Goal: Task Accomplishment & Management: Contribute content

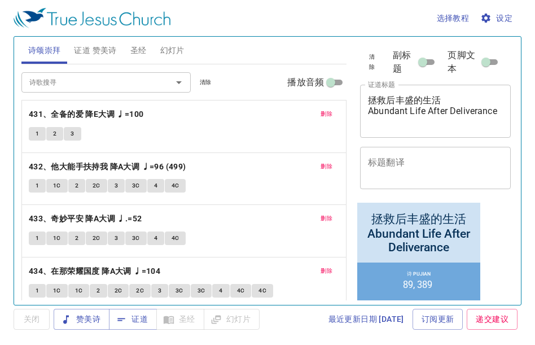
click at [94, 54] on span "证道 赞美诗" at bounding box center [95, 50] width 42 height 14
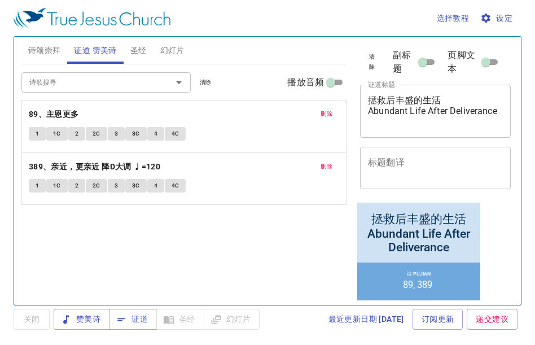
click at [142, 52] on span "圣经" at bounding box center [138, 50] width 16 height 14
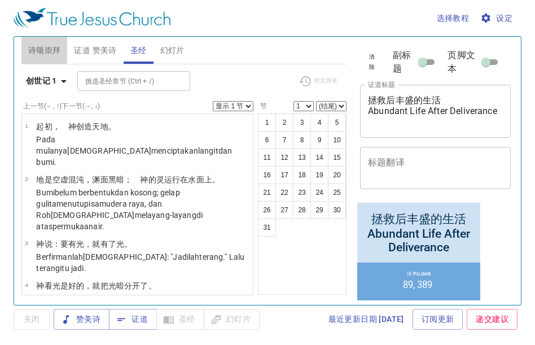
click at [50, 49] on span "诗颂崇拜" at bounding box center [44, 50] width 33 height 14
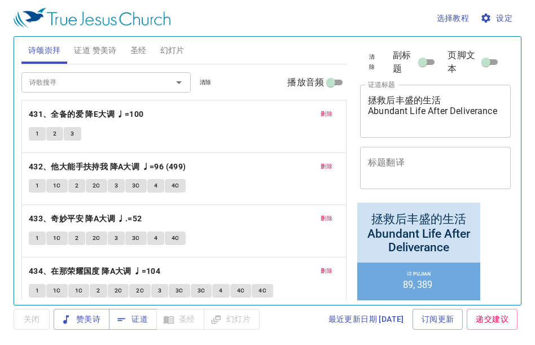
click at [321, 115] on span "删除" at bounding box center [327, 114] width 12 height 10
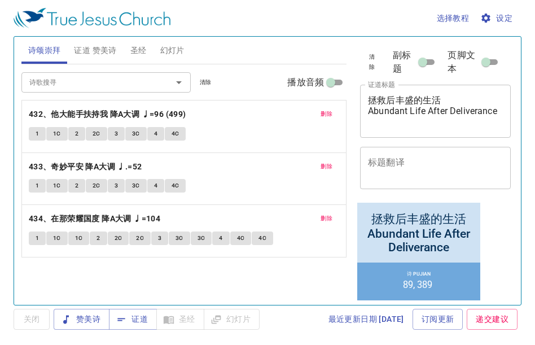
click at [318, 115] on button "删除" at bounding box center [326, 114] width 25 height 14
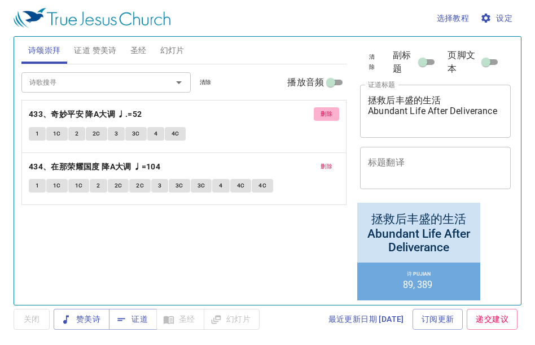
click at [318, 113] on button "删除" at bounding box center [326, 114] width 25 height 14
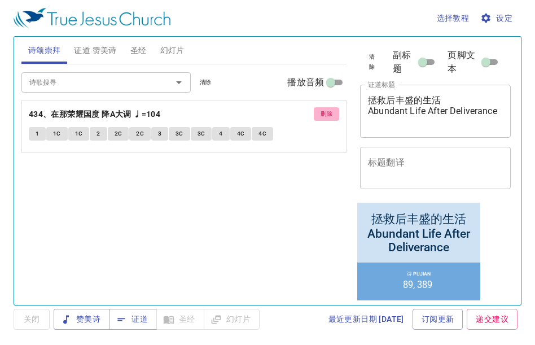
click at [318, 113] on button "删除" at bounding box center [326, 114] width 25 height 14
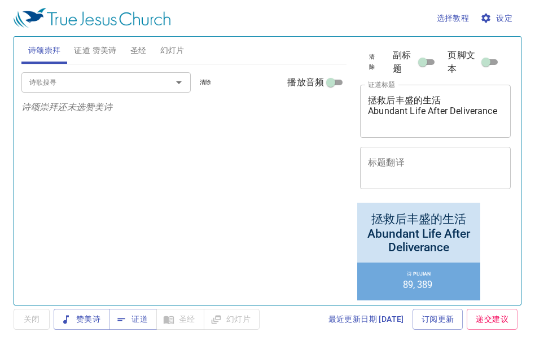
click at [46, 82] on input "诗歌搜寻" at bounding box center [89, 82] width 129 height 13
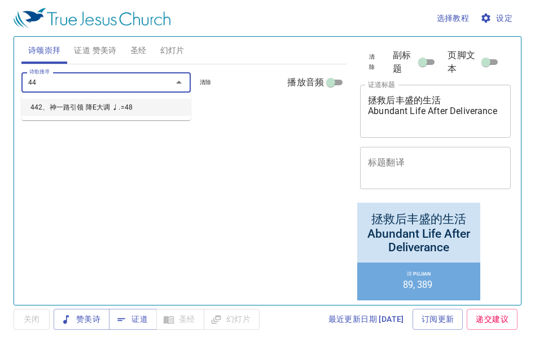
type input "442"
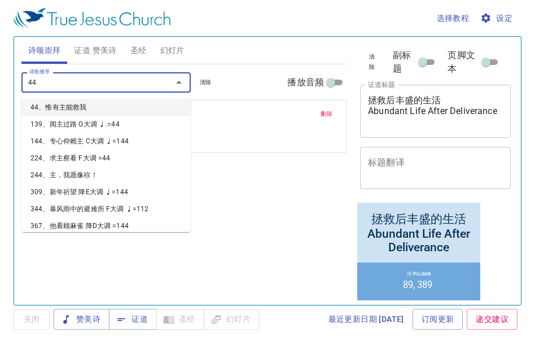
type input "443"
type input "444"
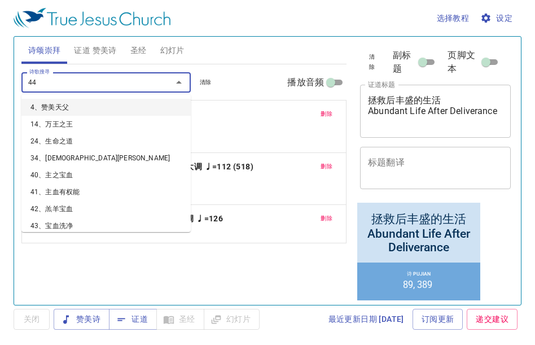
type input "445"
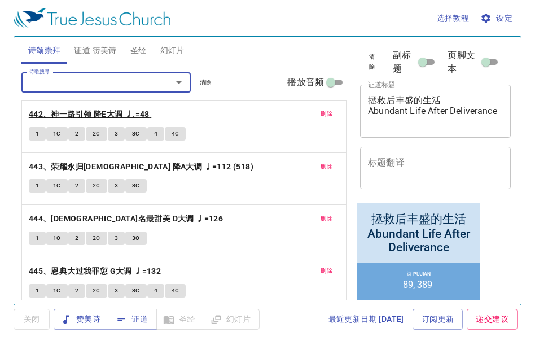
click at [84, 112] on b "442、神一路引领 降E大调 ♩.=48" at bounding box center [89, 114] width 121 height 14
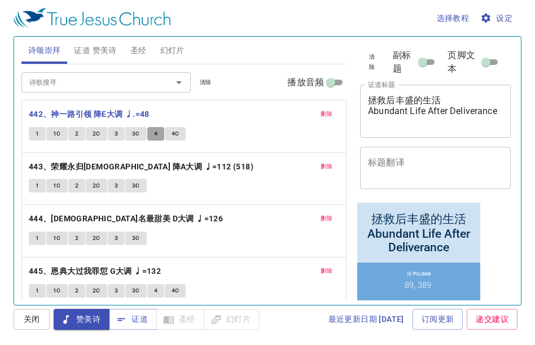
click at [159, 133] on button "4" at bounding box center [155, 134] width 17 height 14
click at [173, 133] on span "4C" at bounding box center [176, 134] width 8 height 10
click at [58, 170] on b "443、荣耀永归[DEMOGRAPHIC_DATA] 降A大调 ♩=112 (518)" at bounding box center [141, 167] width 225 height 14
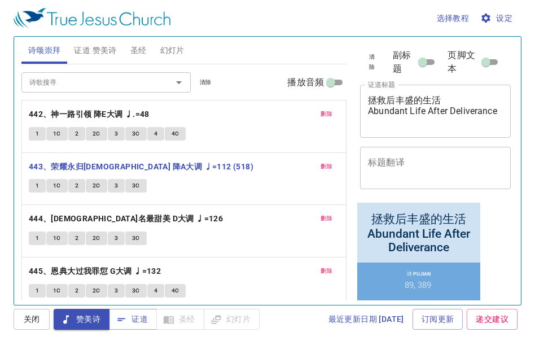
click at [37, 182] on span "1" at bounding box center [37, 186] width 3 height 10
click at [79, 190] on button "2" at bounding box center [76, 186] width 17 height 14
click at [34, 184] on button "1" at bounding box center [37, 186] width 17 height 14
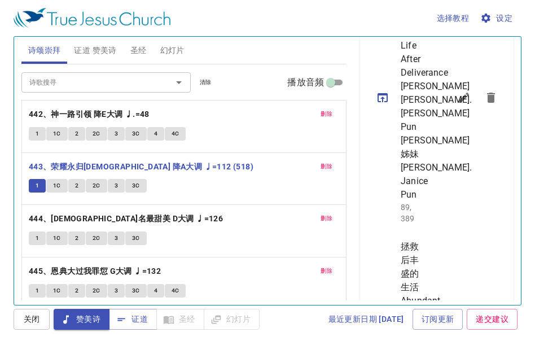
scroll to position [452, 0]
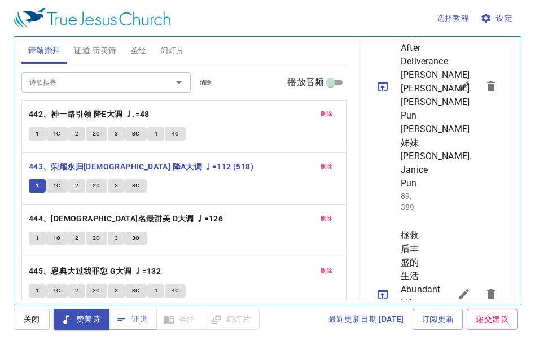
click at [457, 93] on icon "sermon lineup list" at bounding box center [464, 87] width 14 height 14
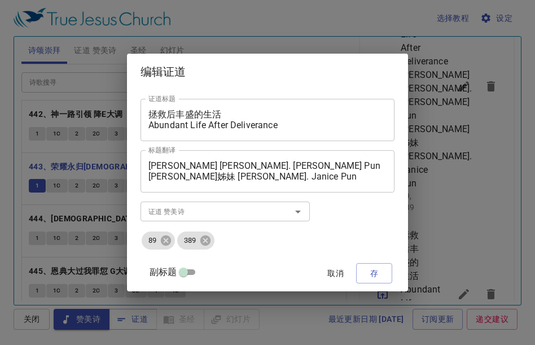
click at [196, 119] on textarea "拯救后丰盛的生活 Abundant Life After Deliverance" at bounding box center [267, 119] width 238 height 21
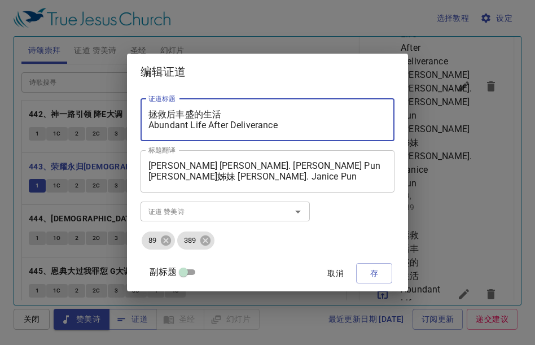
click at [185, 118] on textarea "拯救后丰盛的生活 Abundant Life After Deliverance" at bounding box center [267, 119] width 238 height 21
click at [167, 113] on textarea "拯救后丰盛的生活 Abundant Life After Deliverance" at bounding box center [267, 119] width 238 height 21
type textarea "神的孩救后丰盛的生活 Abundant Life After Deliverance"
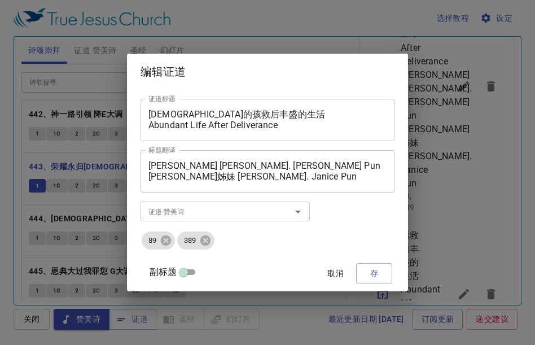
click at [467, 234] on div "编辑证道 证道标题 神的孩救后丰盛的生活 Abundant Life After Deliverance 证道标题 标题翻译 潘伟明弟兄 Sdra. Jose…" at bounding box center [267, 172] width 535 height 345
click at [365, 268] on span "存" at bounding box center [374, 273] width 18 height 14
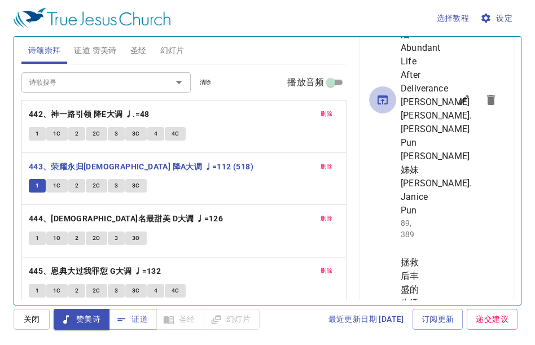
click at [382, 104] on icon "sermon lineup list" at bounding box center [383, 99] width 10 height 9
click at [133, 317] on span "证道" at bounding box center [133, 319] width 30 height 14
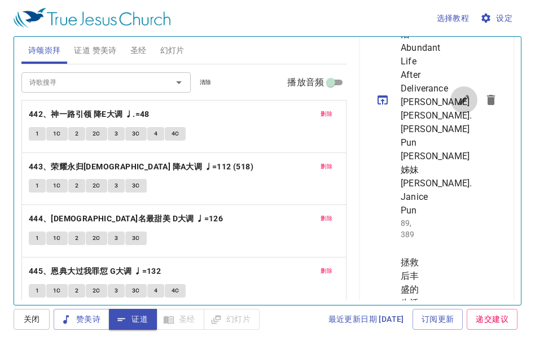
click at [459, 105] on icon "sermon lineup list" at bounding box center [464, 100] width 10 height 10
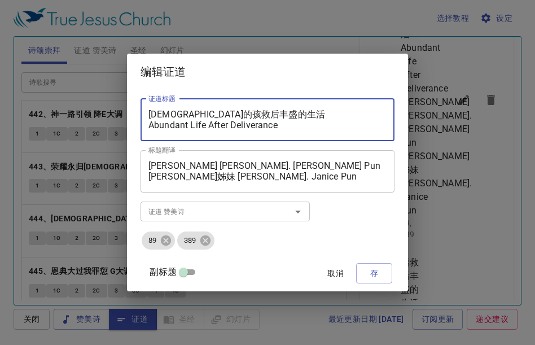
click at [192, 112] on textarea "神的孩救后丰盛的生活 Abundant Life After Deliverance" at bounding box center [267, 119] width 238 height 21
type textarea "[DEMOGRAPHIC_DATA]的孩子，我的孩子 Anak [DEMOGRAPHIC_DATA], Anak Saya"
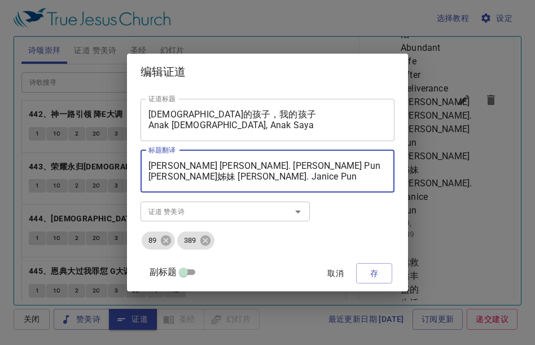
click at [188, 167] on textarea "潘伟明弟兄 Sdra. Joseph Pun 潘琪恩姊妹 Sdri. Janice Pun" at bounding box center [267, 170] width 238 height 21
click at [264, 167] on textarea "陈加百列执事 Sdra. Joseph Pun 潘琪恩姊妹 Sdri. Janice Pun" at bounding box center [267, 170] width 238 height 21
click at [187, 176] on textarea "陈加百列执事 Dn. Gabriel Chan 潘琪恩姊妹 Sdri. Janice Pun" at bounding box center [267, 170] width 238 height 21
type textarea "[PERSON_NAME]列执事 Dn. [PERSON_NAME] [PERSON_NAME] [PERSON_NAME]弟兄 [PERSON_NAME].…"
click at [187, 212] on input "证道 赞美诗" at bounding box center [208, 211] width 129 height 13
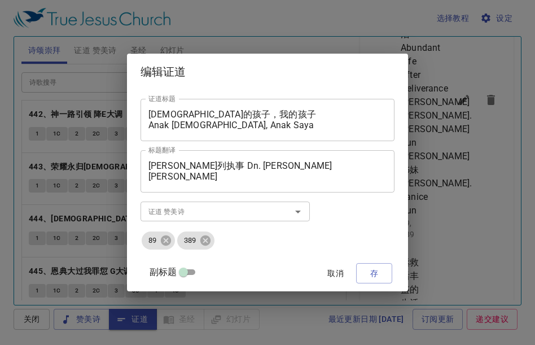
click at [170, 241] on ul "89 389" at bounding box center [268, 240] width 254 height 20
click at [171, 242] on icon at bounding box center [166, 240] width 10 height 10
click at [176, 235] on icon at bounding box center [170, 240] width 12 height 12
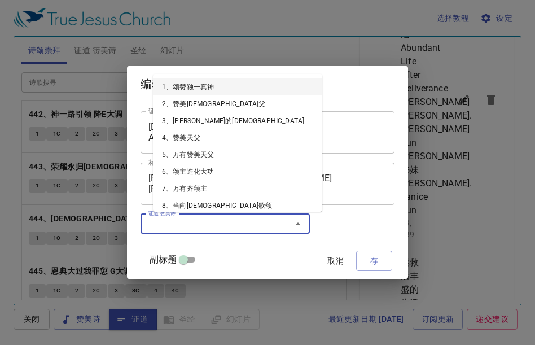
click at [176, 222] on input "证道 赞美诗" at bounding box center [208, 223] width 129 height 13
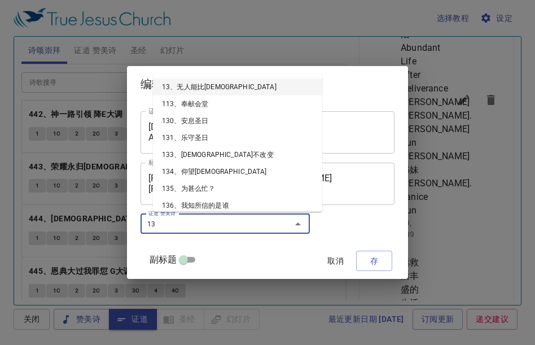
type input "130"
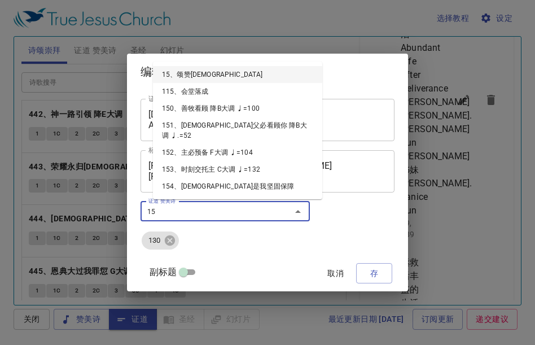
type input "151"
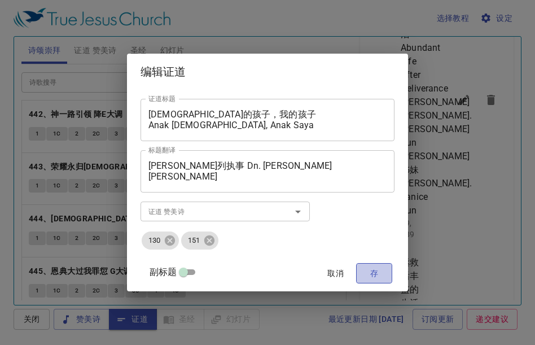
click at [379, 270] on button "存" at bounding box center [374, 273] width 36 height 21
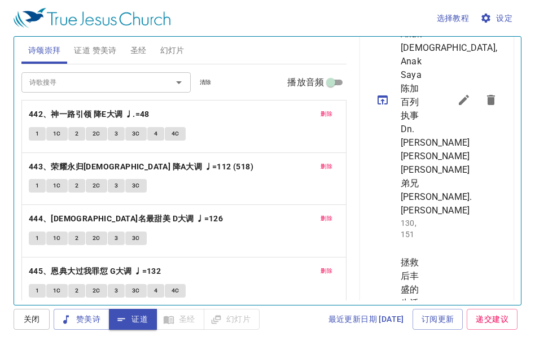
click at [386, 107] on icon "sermon lineup list" at bounding box center [383, 100] width 14 height 14
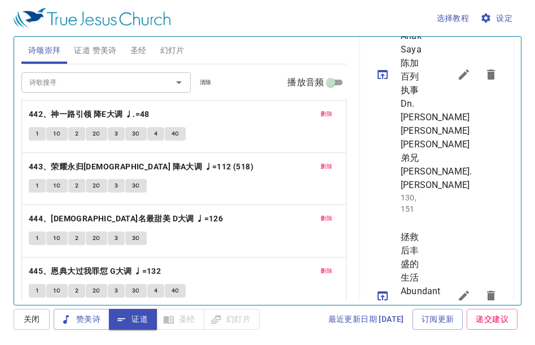
scroll to position [475, 0]
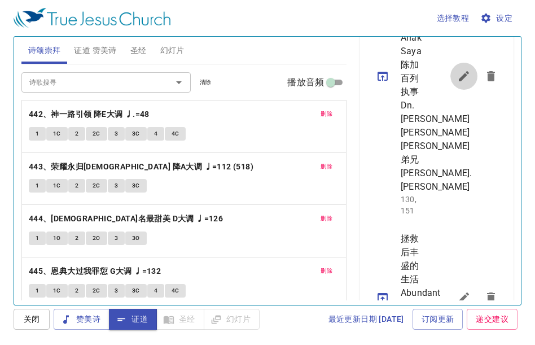
click at [457, 83] on icon "sermon lineup list" at bounding box center [464, 76] width 14 height 14
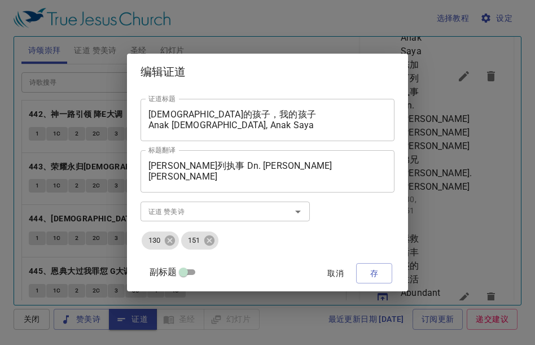
drag, startPoint x: 157, startPoint y: 111, endPoint x: 182, endPoint y: 118, distance: 26.4
click at [220, 118] on div "神的孩子，我的孩子 Anak Tuhan, Anak Saya 证道标题" at bounding box center [268, 120] width 254 height 42
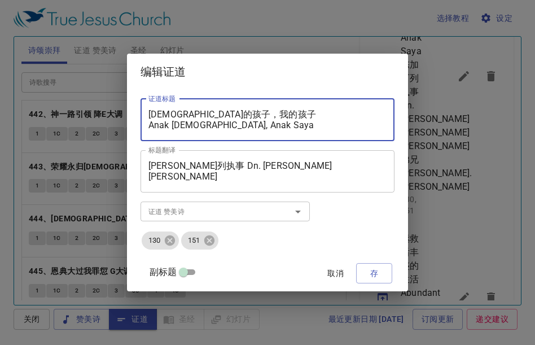
drag, startPoint x: 163, startPoint y: 115, endPoint x: 302, endPoint y: 115, distance: 139.4
click at [302, 115] on textarea "[DEMOGRAPHIC_DATA]的孩子，我的孩子 Anak [DEMOGRAPHIC_DATA], Anak Saya" at bounding box center [267, 119] width 238 height 21
click at [300, 116] on textarea "[DEMOGRAPHIC_DATA]的孩子，我的孩子 Anak [DEMOGRAPHIC_DATA], Anak Saya" at bounding box center [267, 119] width 238 height 21
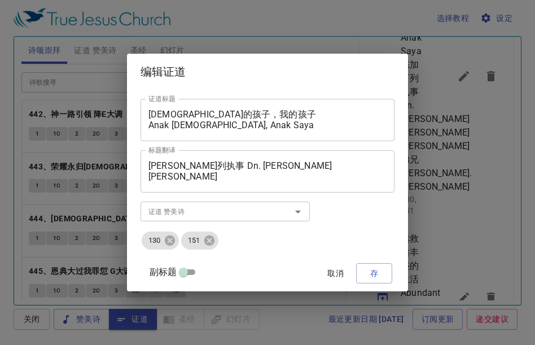
drag, startPoint x: 158, startPoint y: 110, endPoint x: 168, endPoint y: 124, distance: 17.8
click at [168, 124] on div "神的孩子，我的孩子 Anak Tuhan, Anak Saya 证道标题" at bounding box center [268, 120] width 254 height 42
drag, startPoint x: 159, startPoint y: 113, endPoint x: 256, endPoint y: 126, distance: 98.0
click at [256, 126] on div "神的孩子，我的孩子 Anak Tuhan, Anak Saya 证道标题" at bounding box center [268, 120] width 254 height 42
drag, startPoint x: 330, startPoint y: 267, endPoint x: 321, endPoint y: 262, distance: 9.6
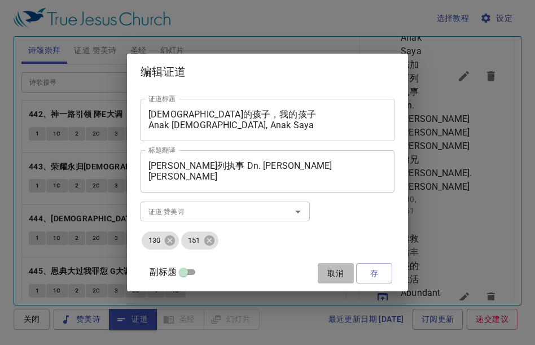
click at [329, 268] on span "取消" at bounding box center [335, 273] width 27 height 14
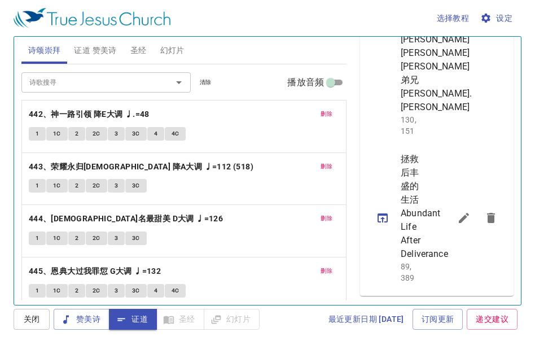
scroll to position [701, 0]
drag, startPoint x: 461, startPoint y: 252, endPoint x: 409, endPoint y: 216, distance: 62.9
click at [458, 250] on ul "神的孩子，我的孩子 Anak Tuhan, Anak Saya 陈加百列执事 Dn. Gabriel Chan 杨义勇弟兄 Sdra. Yong Yih Ye…" at bounding box center [437, 70] width 154 height 452
click at [457, 225] on icon "sermon lineup list" at bounding box center [464, 218] width 14 height 14
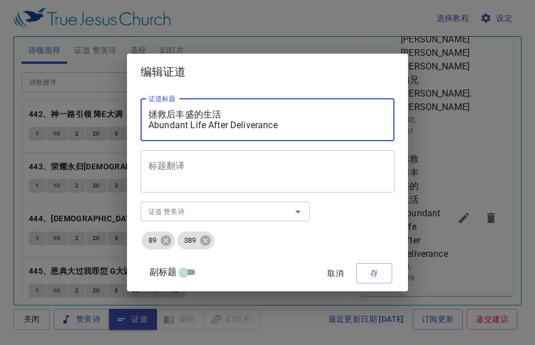
click at [179, 121] on textarea "拯救后丰盛的生活 Abundant Life After Deliverance" at bounding box center [267, 119] width 238 height 21
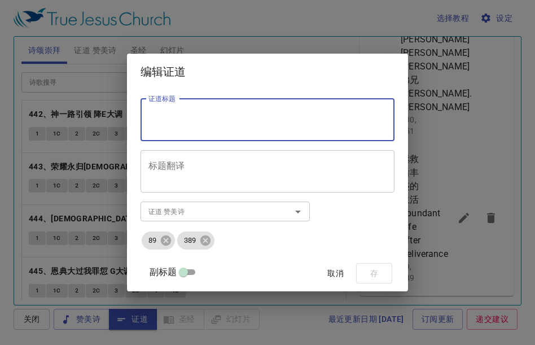
paste textarea "[DEMOGRAPHIC_DATA]的孩子，我的孩子 Anak [DEMOGRAPHIC_DATA], Anak Saya"
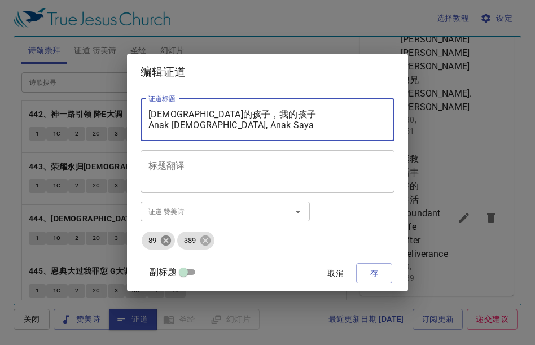
type textarea "[DEMOGRAPHIC_DATA]的孩子，我的孩子 Anak [DEMOGRAPHIC_DATA], Anak Saya"
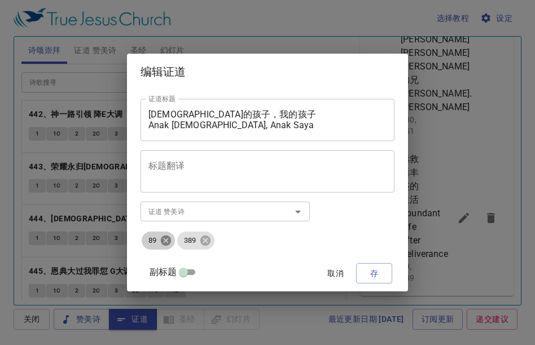
click at [172, 244] on icon at bounding box center [166, 240] width 12 height 12
drag, startPoint x: 182, startPoint y: 242, endPoint x: 176, endPoint y: 221, distance: 21.1
click at [181, 240] on ul "389" at bounding box center [268, 240] width 254 height 20
click at [175, 241] on icon at bounding box center [170, 240] width 10 height 10
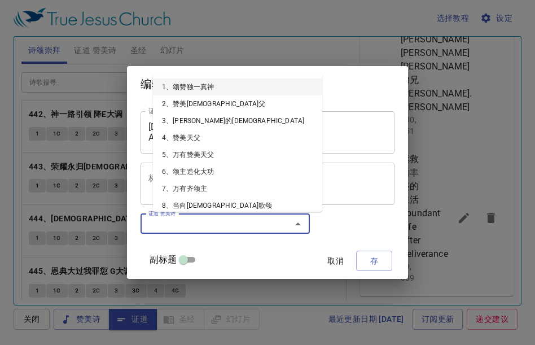
click at [175, 223] on input "证道 赞美诗" at bounding box center [208, 223] width 129 height 13
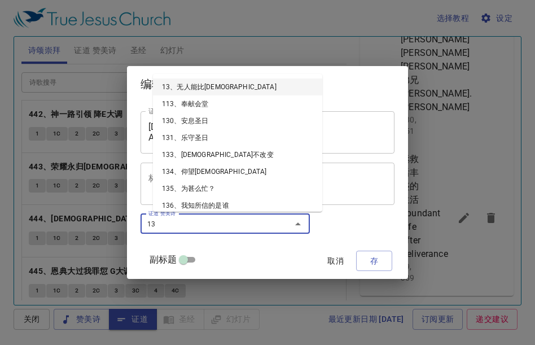
type input "130"
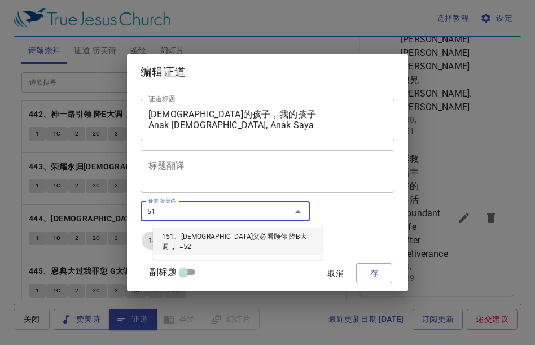
type input "151"
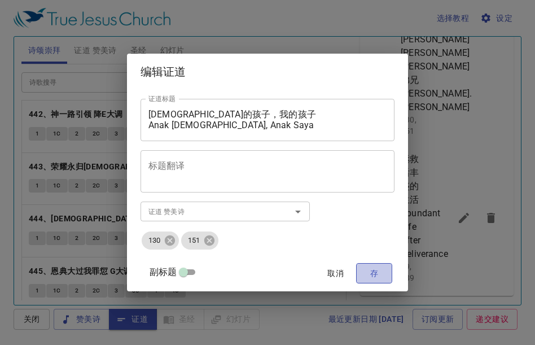
click at [365, 270] on span "存" at bounding box center [374, 273] width 18 height 14
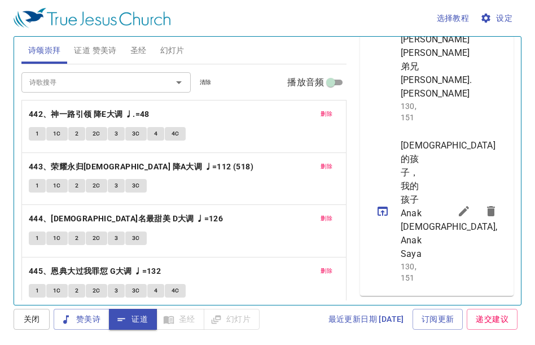
click at [382, 216] on icon "sermon lineup list" at bounding box center [383, 211] width 10 height 9
click at [143, 52] on span "圣经" at bounding box center [138, 50] width 16 height 14
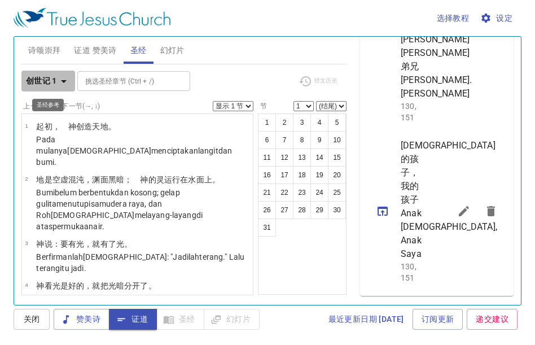
click at [63, 78] on icon "button" at bounding box center [64, 82] width 14 height 14
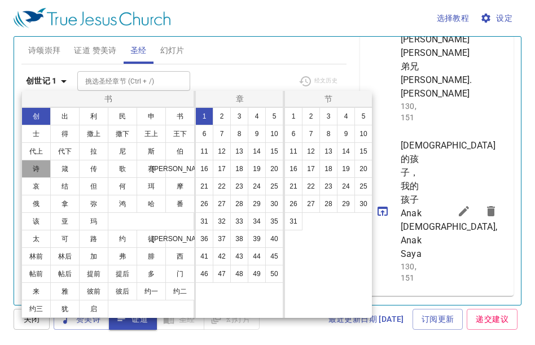
click at [29, 164] on button "诗" at bounding box center [35, 169] width 29 height 18
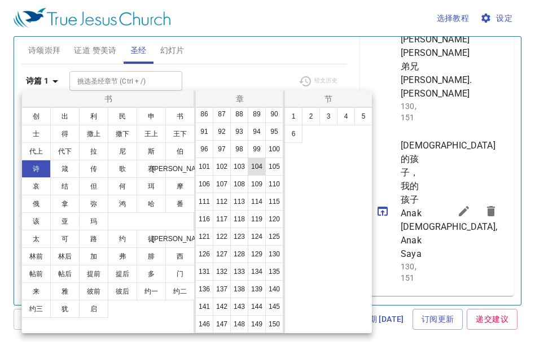
scroll to position [439, 0]
click at [231, 245] on button "127" at bounding box center [222, 254] width 18 height 18
click at [327, 120] on button "3" at bounding box center [328, 116] width 18 height 18
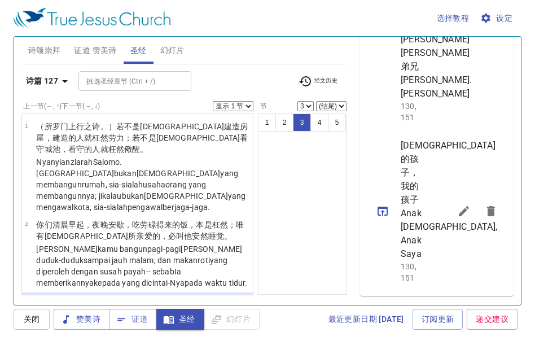
scroll to position [97, 0]
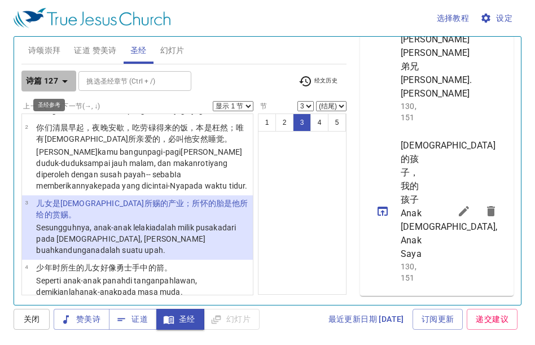
click at [65, 76] on icon "button" at bounding box center [65, 82] width 14 height 14
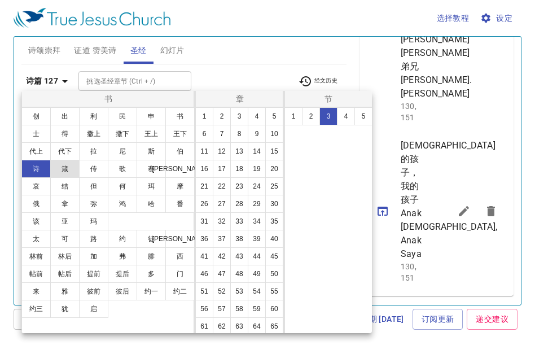
click at [70, 167] on button "箴" at bounding box center [64, 169] width 29 height 18
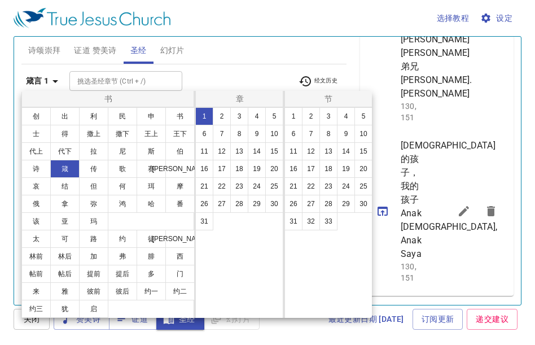
scroll to position [0, 0]
click at [225, 182] on button "22" at bounding box center [222, 186] width 18 height 18
click at [295, 135] on button "6" at bounding box center [293, 134] width 18 height 18
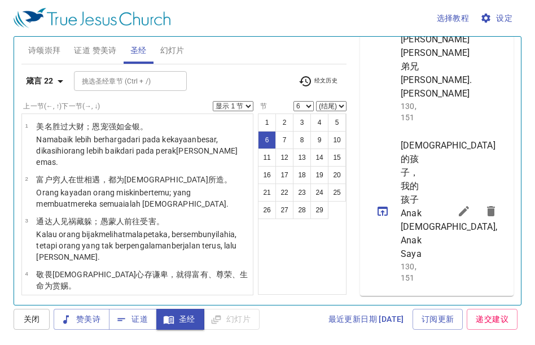
scroll to position [172, 0]
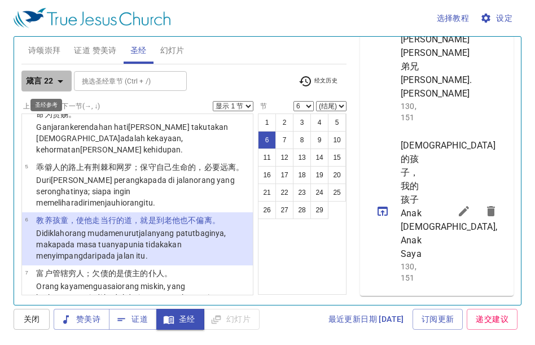
click at [62, 75] on icon "button" at bounding box center [61, 82] width 14 height 14
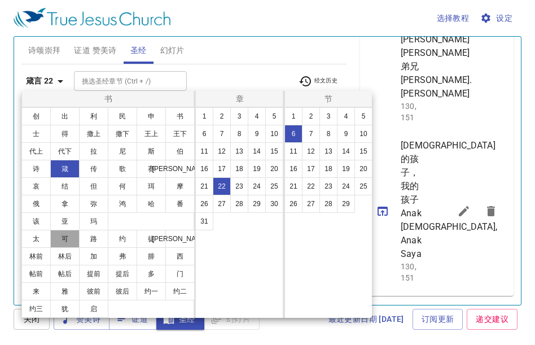
click at [69, 233] on button "可" at bounding box center [64, 239] width 29 height 18
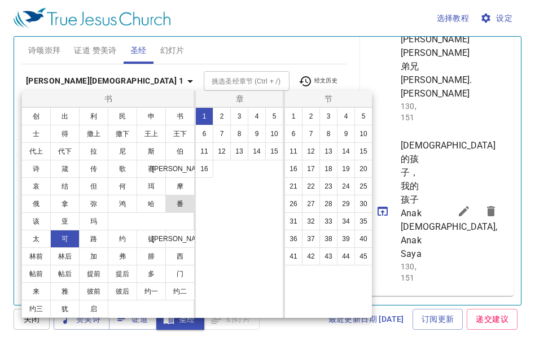
scroll to position [0, 0]
click at [273, 135] on button "10" at bounding box center [274, 134] width 18 height 18
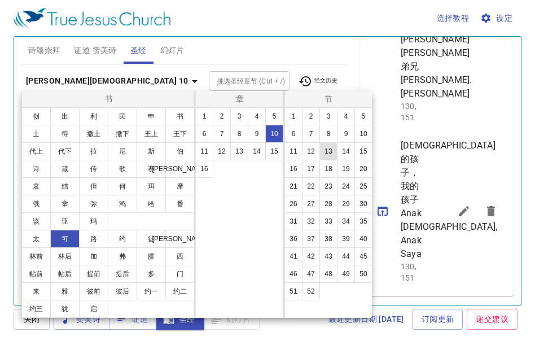
click at [331, 148] on button "13" at bounding box center [328, 151] width 18 height 18
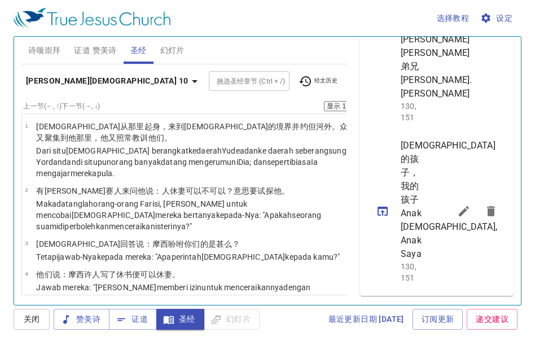
scroll to position [537, 0]
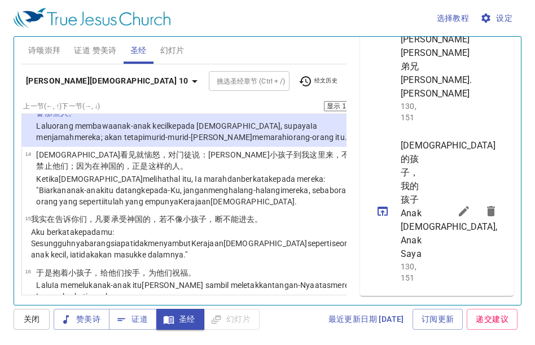
click at [422, 167] on button "14" at bounding box center [431, 157] width 18 height 18
select select "14"
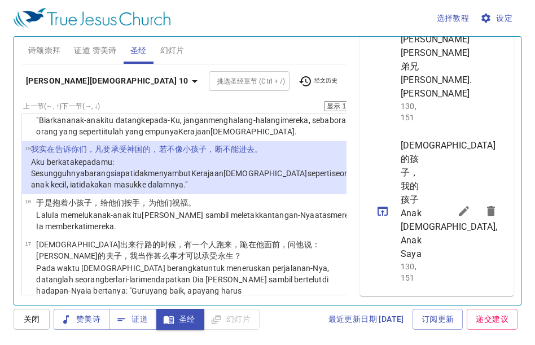
scroll to position [678, 0]
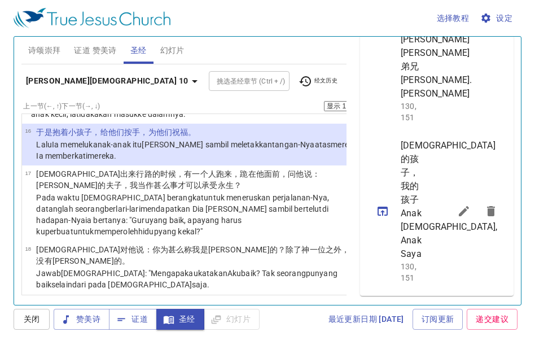
click at [404, 167] on button "13" at bounding box center [413, 157] width 18 height 18
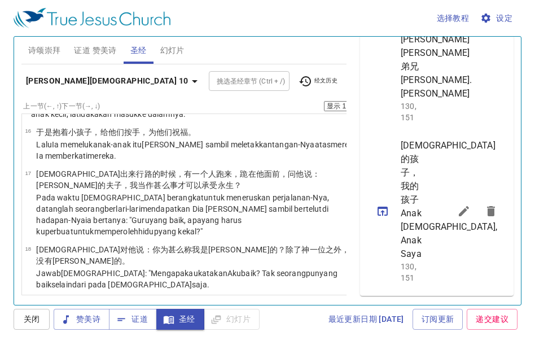
scroll to position [537, 0]
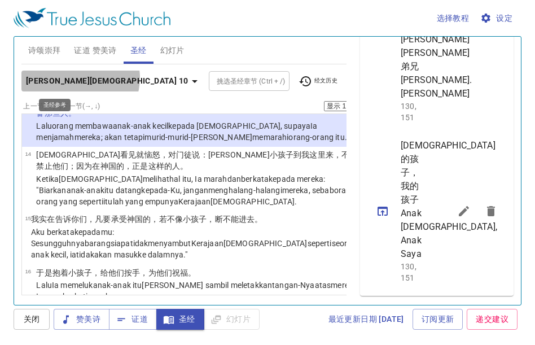
click at [188, 78] on icon "button" at bounding box center [195, 82] width 14 height 14
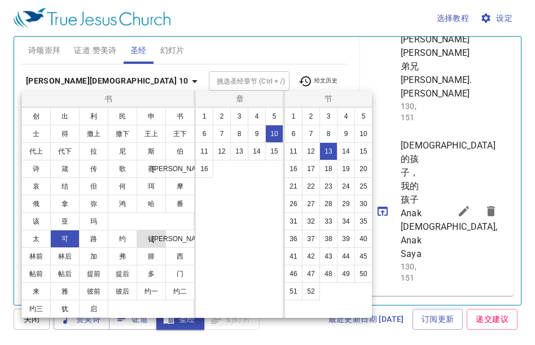
click at [152, 243] on button "徒" at bounding box center [151, 239] width 29 height 18
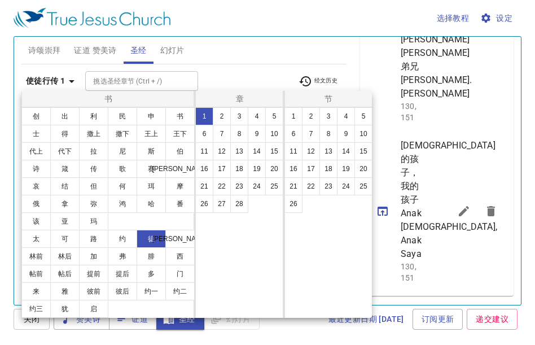
scroll to position [0, 0]
click at [220, 167] on button "17" at bounding box center [222, 169] width 18 height 18
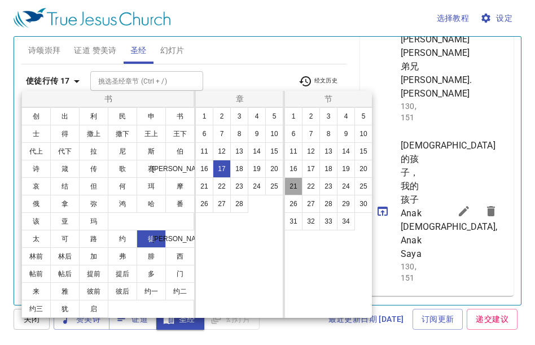
click at [294, 185] on button "21" at bounding box center [293, 186] width 18 height 18
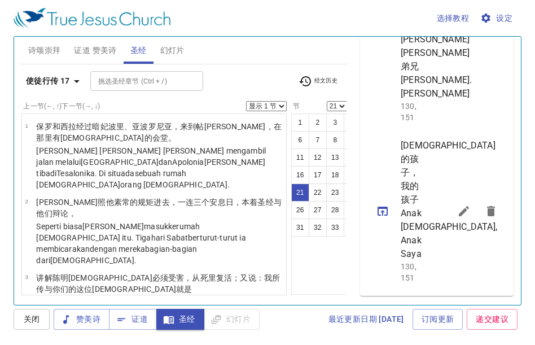
scroll to position [1409, 0]
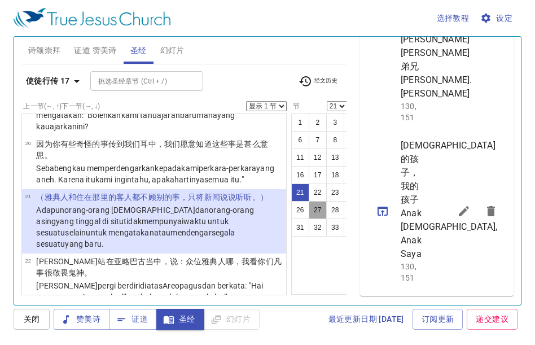
click at [309, 201] on button "27" at bounding box center [318, 210] width 18 height 18
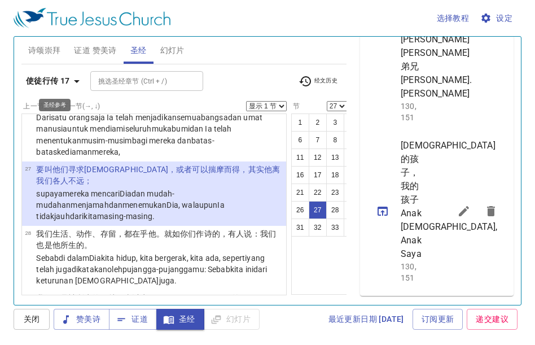
click at [81, 81] on icon "button" at bounding box center [77, 82] width 14 height 14
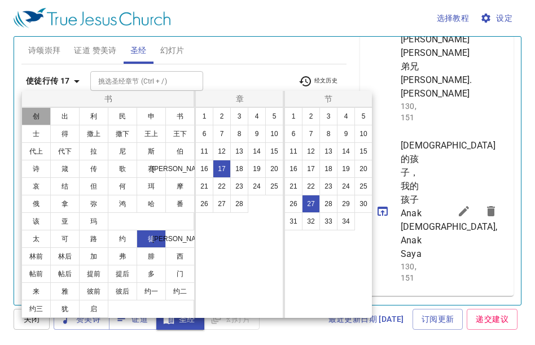
click at [32, 115] on button "创" at bounding box center [35, 116] width 29 height 18
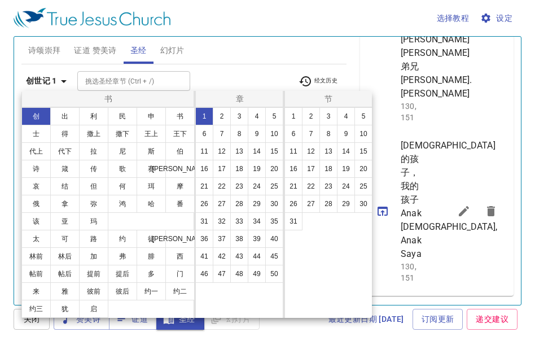
scroll to position [0, 0]
click at [243, 205] on button "28" at bounding box center [239, 204] width 18 height 18
click at [325, 146] on button "13" at bounding box center [328, 151] width 18 height 18
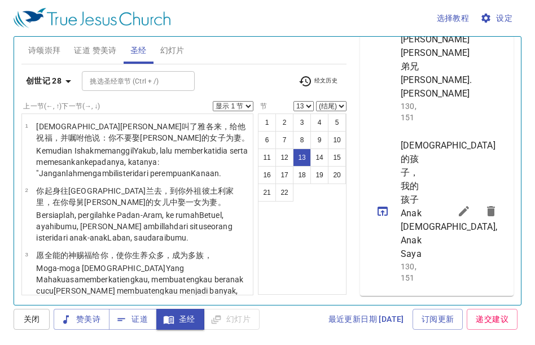
scroll to position [730, 0]
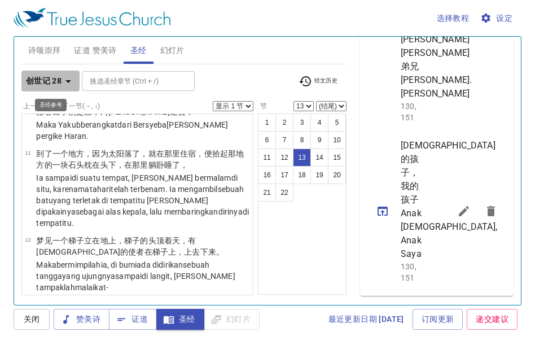
click at [62, 81] on icon "button" at bounding box center [69, 82] width 14 height 14
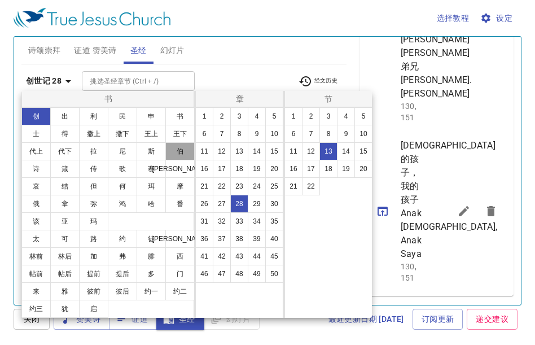
click at [183, 148] on button "伯" at bounding box center [179, 151] width 29 height 18
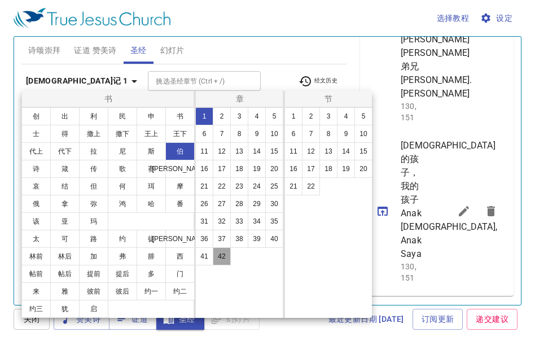
click at [217, 252] on button "42" at bounding box center [222, 256] width 18 height 18
click at [362, 118] on button "5" at bounding box center [363, 116] width 18 height 18
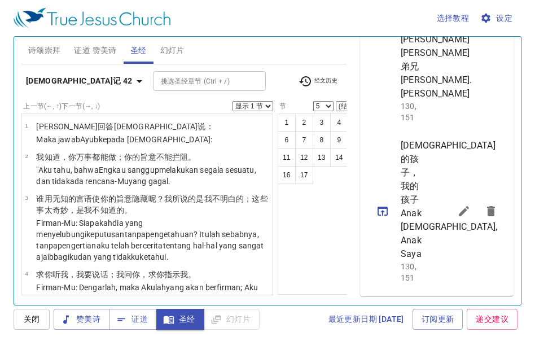
scroll to position [141, 0]
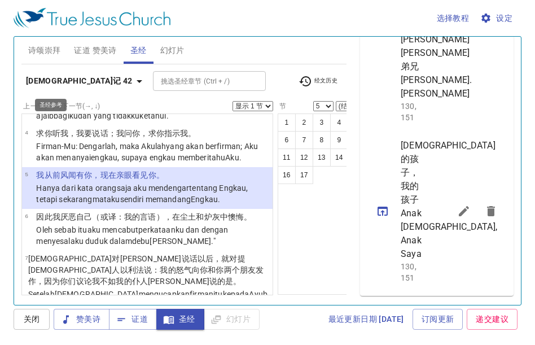
click at [65, 75] on button "约伯记 42" at bounding box center [85, 81] width 129 height 21
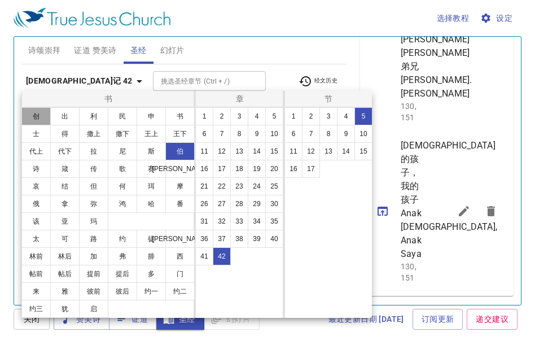
click at [38, 120] on button "创" at bounding box center [35, 116] width 29 height 18
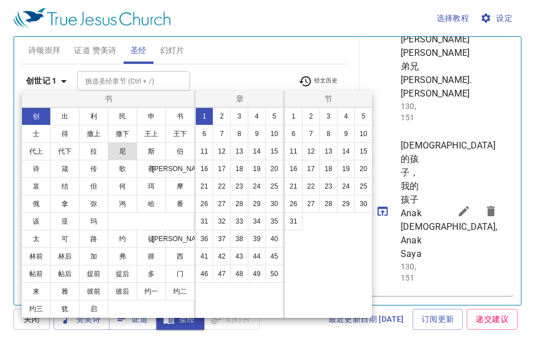
scroll to position [0, 0]
click at [239, 268] on button "48" at bounding box center [239, 274] width 18 height 18
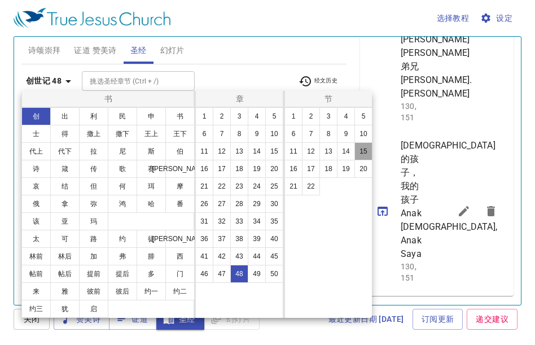
click at [354, 152] on button "15" at bounding box center [363, 151] width 18 height 18
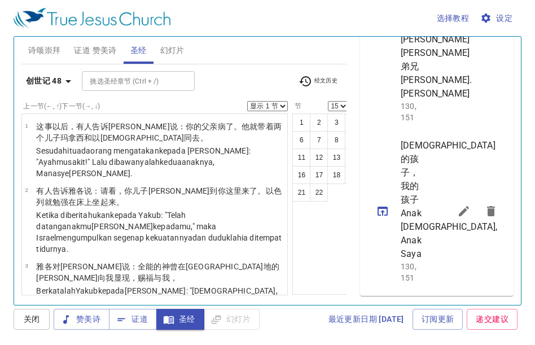
scroll to position [1011, 0]
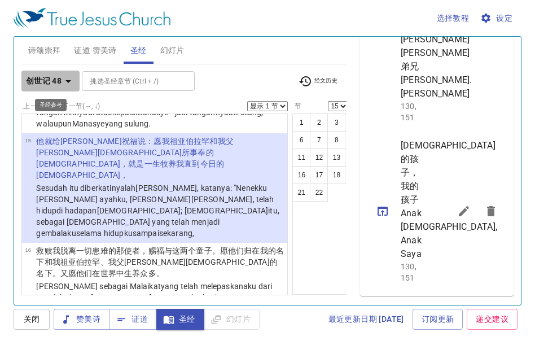
click at [71, 84] on icon "button" at bounding box center [69, 82] width 14 height 14
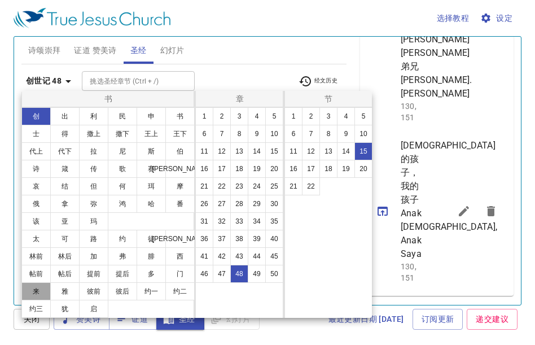
click at [33, 284] on button "来" at bounding box center [35, 291] width 29 height 18
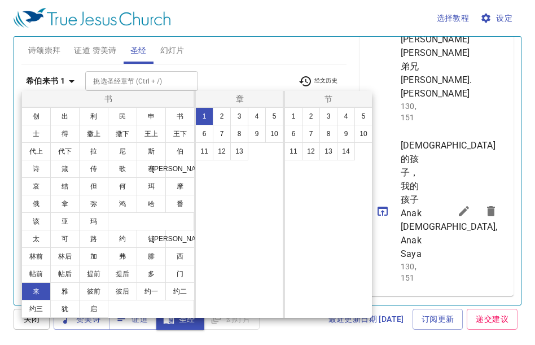
scroll to position [0, 0]
click at [199, 148] on button "11" at bounding box center [204, 151] width 18 height 18
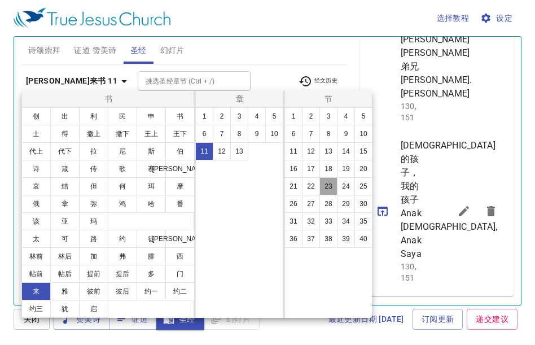
click at [326, 188] on button "23" at bounding box center [328, 186] width 18 height 18
select select "23"
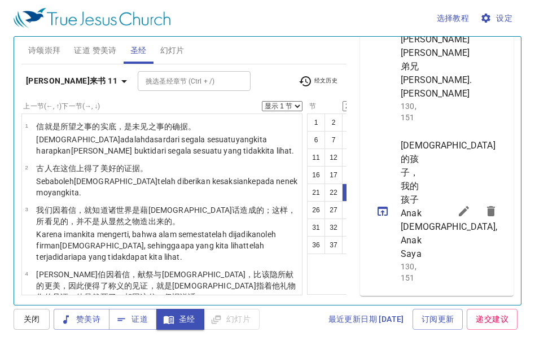
scroll to position [1481, 0]
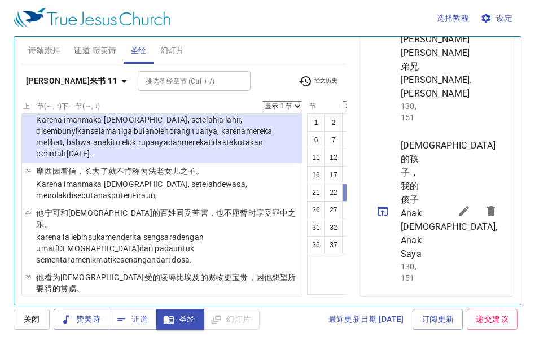
click at [342, 189] on button "23" at bounding box center [351, 192] width 18 height 18
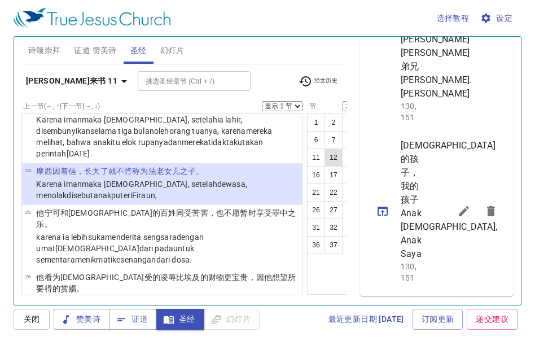
scroll to position [1587, 0]
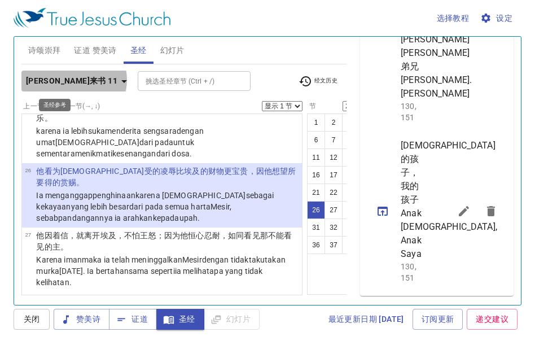
click at [117, 80] on icon "button" at bounding box center [124, 82] width 14 height 14
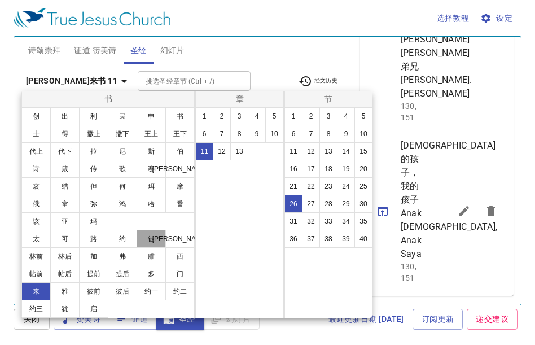
click at [142, 243] on button "徒" at bounding box center [151, 239] width 29 height 18
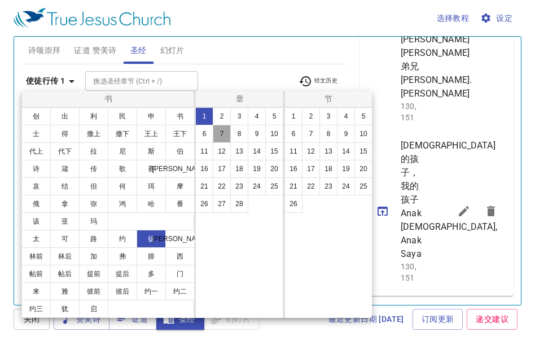
click at [219, 136] on button "7" at bounding box center [222, 134] width 18 height 18
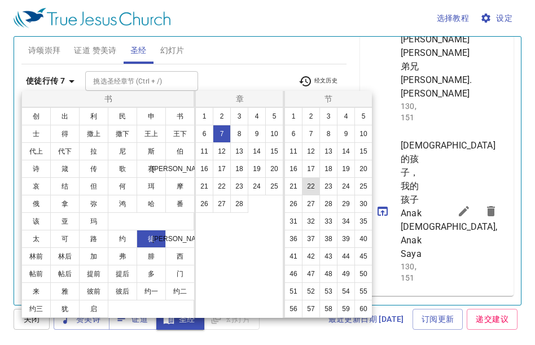
click at [314, 192] on button "22" at bounding box center [311, 186] width 18 height 18
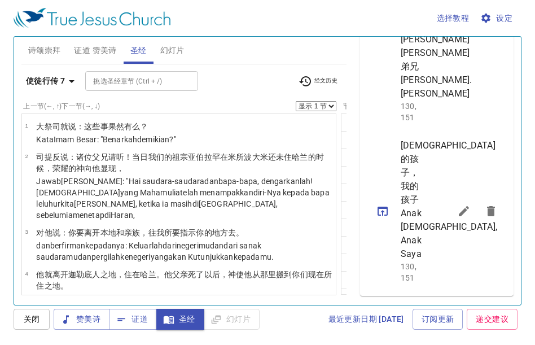
scroll to position [1264, 0]
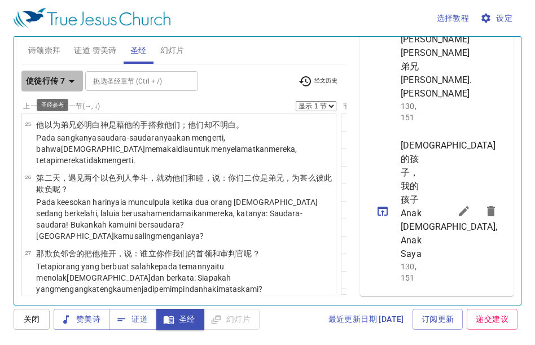
click at [70, 76] on icon "button" at bounding box center [72, 82] width 14 height 14
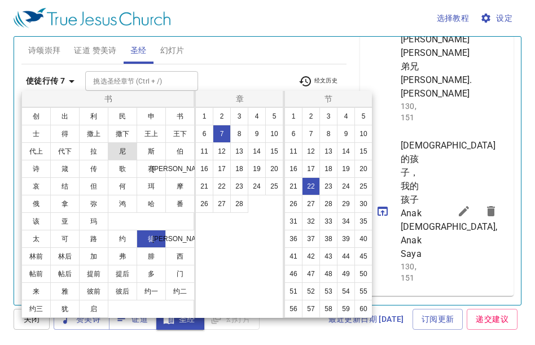
drag, startPoint x: 120, startPoint y: 172, endPoint x: 110, endPoint y: 154, distance: 20.5
click at [110, 154] on ul "创 出 利 民 申 书 士 得 撒上 撒下 王上 王下 代上 代下 拉 尼 斯 伯 诗 箴 传 歌 赛 耶 哀 结 但 何 珥 摩 俄 拿 弥 鸿 哈 番 该…" at bounding box center [108, 169] width 173 height 122
click at [114, 167] on button "歌" at bounding box center [122, 169] width 29 height 18
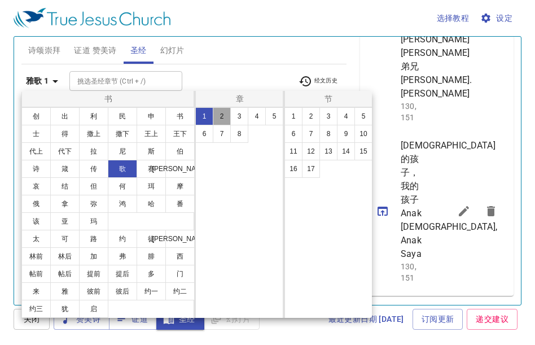
click at [225, 117] on button "2" at bounding box center [222, 116] width 18 height 18
click at [235, 112] on button "3" at bounding box center [239, 116] width 18 height 18
click at [251, 113] on button "4" at bounding box center [257, 116] width 18 height 18
click at [273, 113] on button "5" at bounding box center [274, 116] width 18 height 18
drag, startPoint x: 210, startPoint y: 138, endPoint x: 217, endPoint y: 134, distance: 8.3
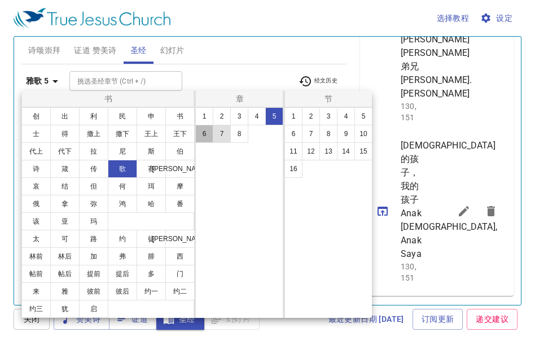
click at [215, 135] on ul "1 2 3 4 5 6 7 8" at bounding box center [239, 125] width 87 height 35
click at [210, 131] on button "6" at bounding box center [204, 134] width 18 height 18
click at [221, 131] on button "7" at bounding box center [222, 134] width 18 height 18
click at [236, 132] on button "8" at bounding box center [239, 134] width 18 height 18
click at [169, 256] on button "西" at bounding box center [179, 256] width 29 height 18
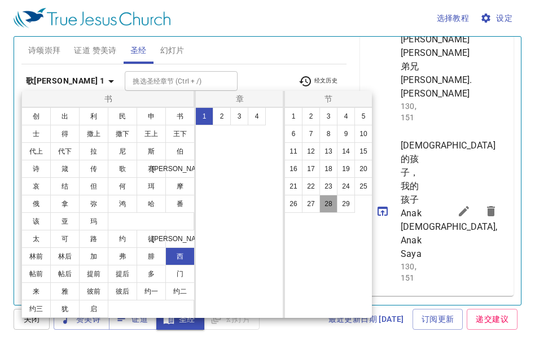
click at [326, 203] on button "28" at bounding box center [328, 204] width 18 height 18
select select "28"
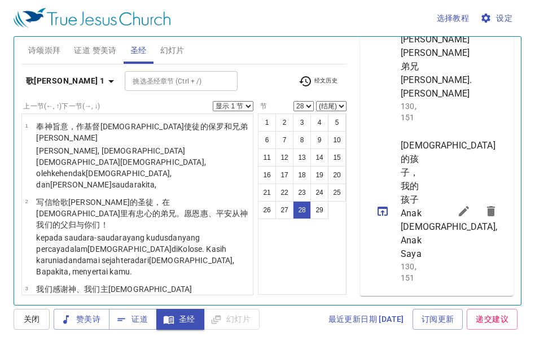
scroll to position [1701, 0]
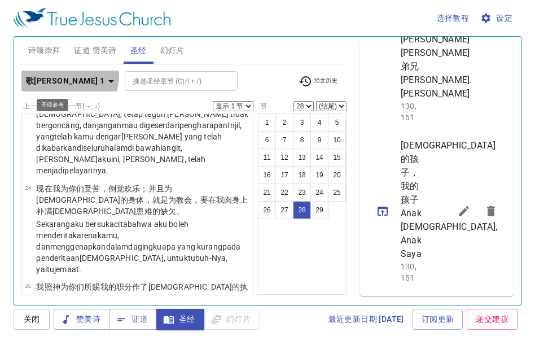
click at [104, 76] on icon "button" at bounding box center [111, 82] width 14 height 14
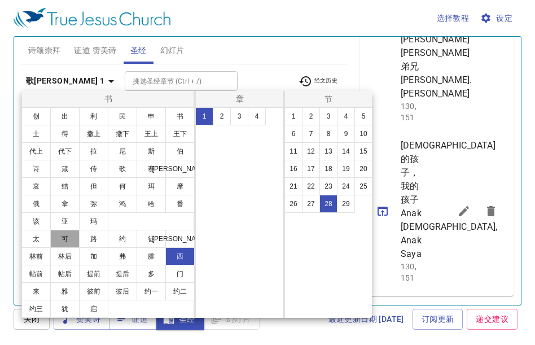
click at [72, 231] on button "可" at bounding box center [64, 239] width 29 height 18
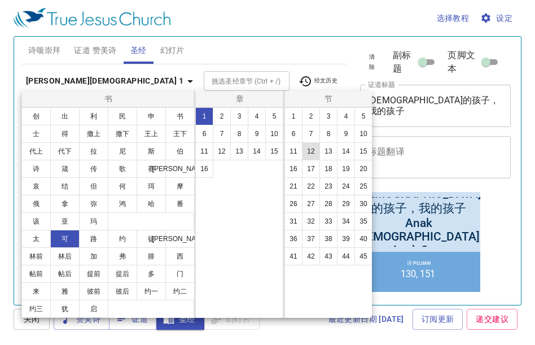
click at [274, 136] on button "10" at bounding box center [274, 134] width 18 height 18
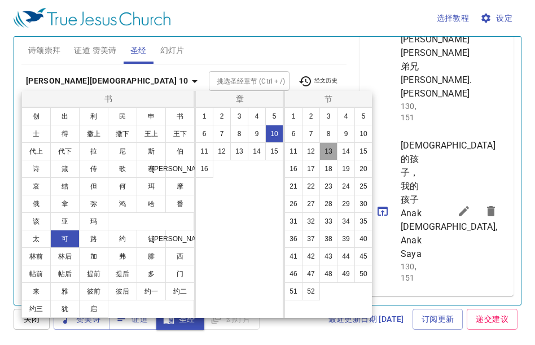
click at [327, 151] on button "13" at bounding box center [328, 151] width 18 height 18
select select "13"
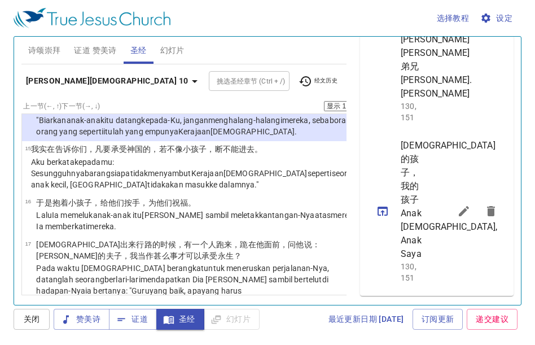
scroll to position [678, 0]
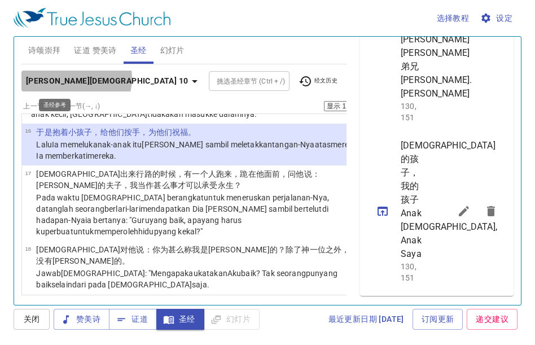
click at [188, 78] on icon "button" at bounding box center [195, 82] width 14 height 14
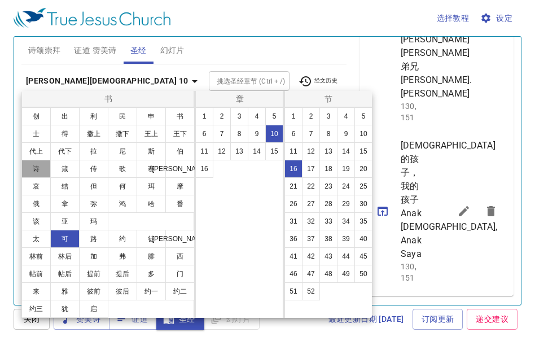
click at [36, 168] on button "诗" at bounding box center [35, 169] width 29 height 18
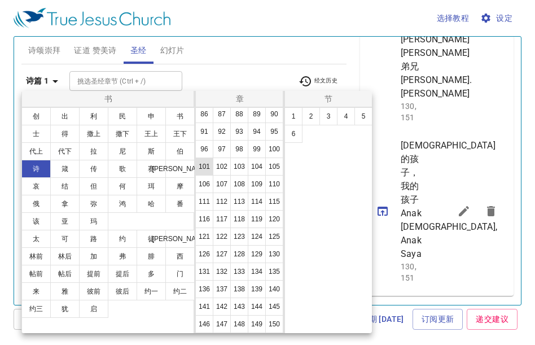
scroll to position [439, 0]
click at [213, 262] on button "131" at bounding box center [204, 271] width 18 height 18
click at [292, 117] on button "1" at bounding box center [293, 116] width 18 height 18
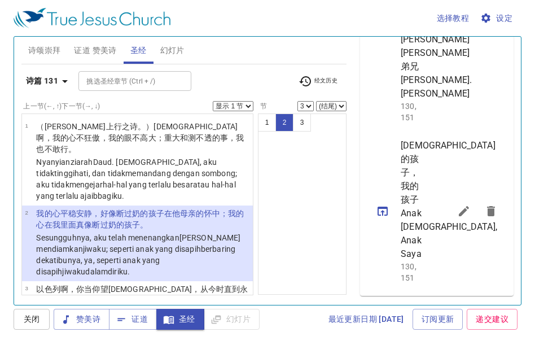
scroll to position [21, 0]
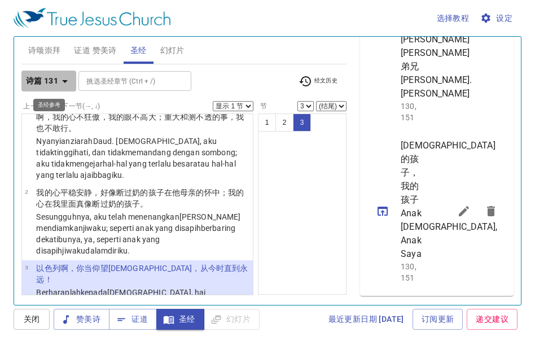
click at [71, 76] on icon "button" at bounding box center [65, 82] width 14 height 14
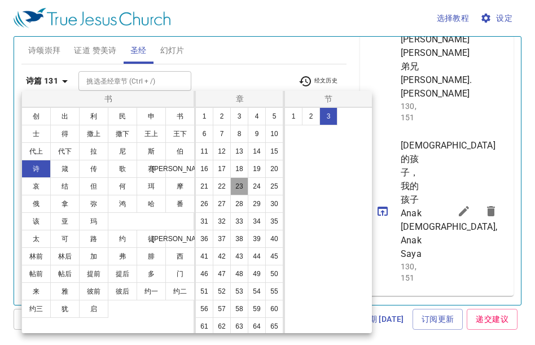
click at [237, 195] on button "23" at bounding box center [239, 186] width 18 height 18
click at [295, 135] on button "6" at bounding box center [293, 134] width 18 height 18
select select "6"
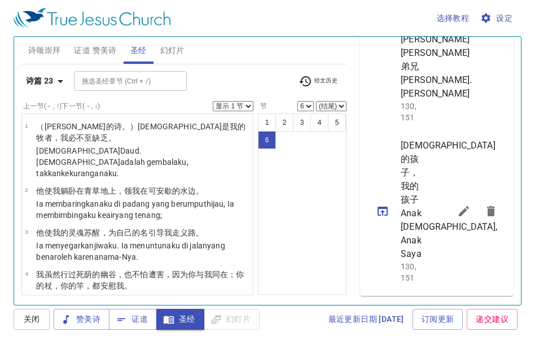
scroll to position [146, 0]
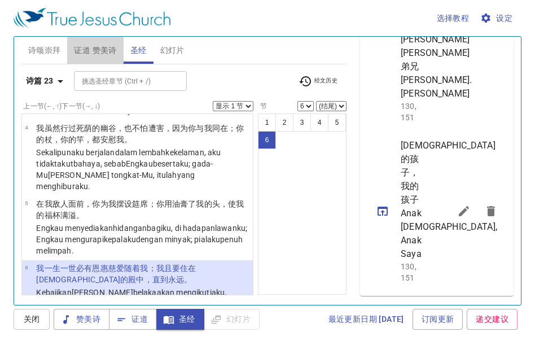
click at [108, 46] on span "证道 赞美诗" at bounding box center [95, 50] width 42 height 14
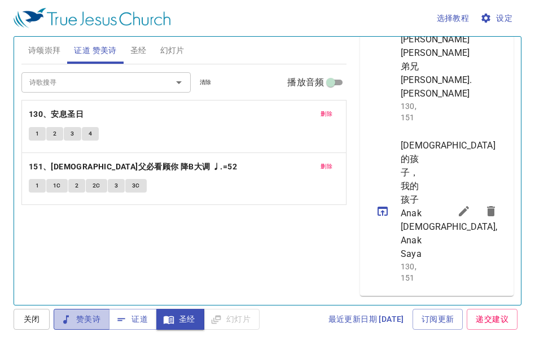
click at [86, 314] on span "赞美诗" at bounding box center [82, 319] width 38 height 14
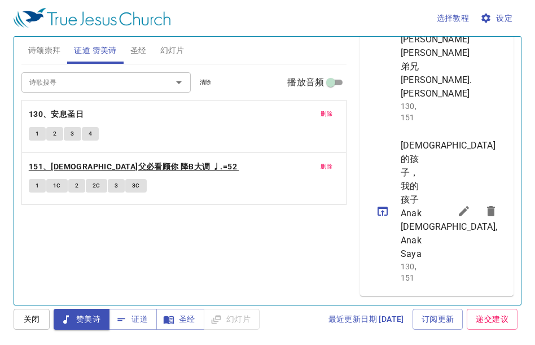
click at [36, 168] on b "151、[DEMOGRAPHIC_DATA]父必看顾你 降B大调 ♩.=52" at bounding box center [133, 167] width 208 height 14
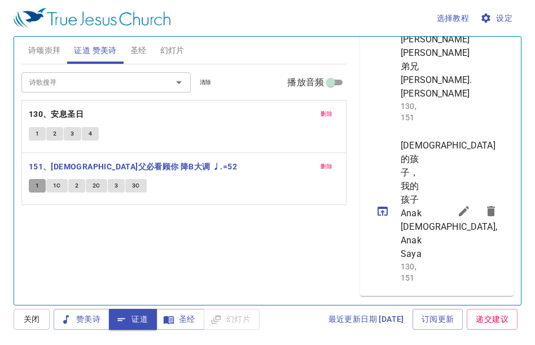
click at [42, 184] on button "1" at bounding box center [37, 186] width 17 height 14
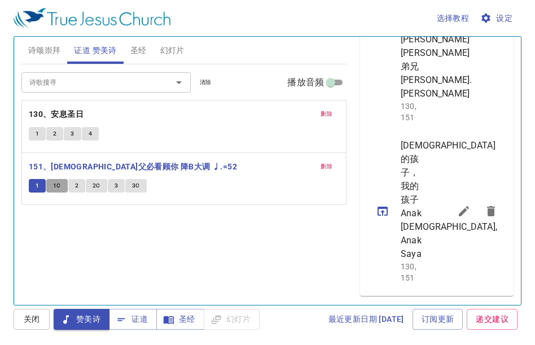
click at [55, 183] on span "1C" at bounding box center [57, 186] width 8 height 10
click at [73, 185] on button "2" at bounding box center [76, 186] width 17 height 14
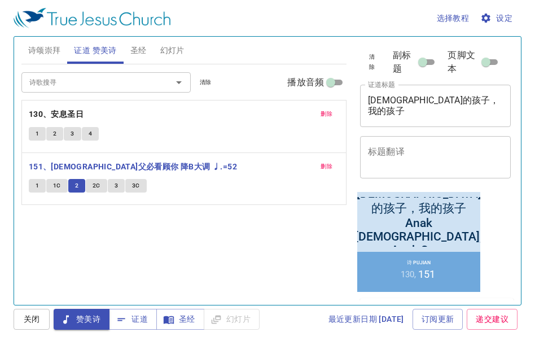
scroll to position [690, 0]
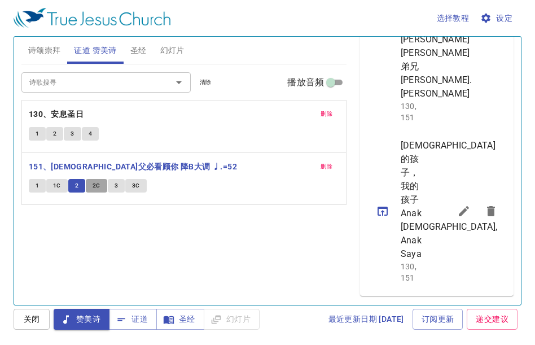
click at [97, 182] on span "2C" at bounding box center [97, 186] width 8 height 10
click at [115, 189] on span "3" at bounding box center [116, 186] width 3 height 10
click at [132, 185] on span "3C" at bounding box center [136, 186] width 8 height 10
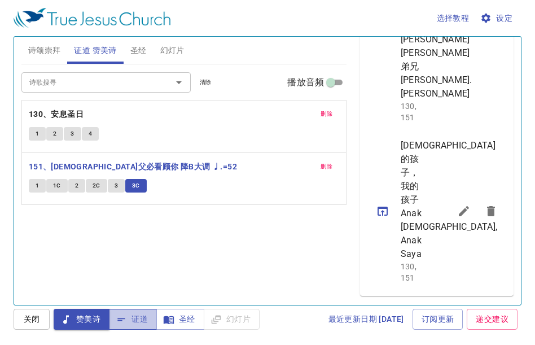
click at [136, 316] on span "证道" at bounding box center [133, 319] width 30 height 14
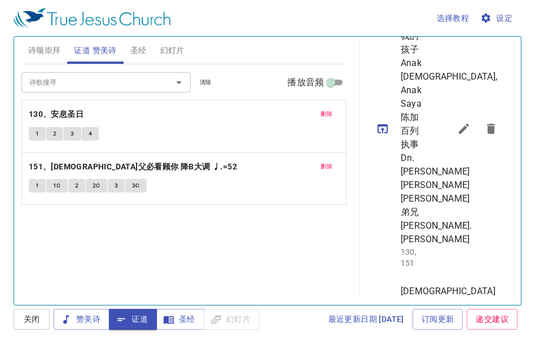
scroll to position [408, 0]
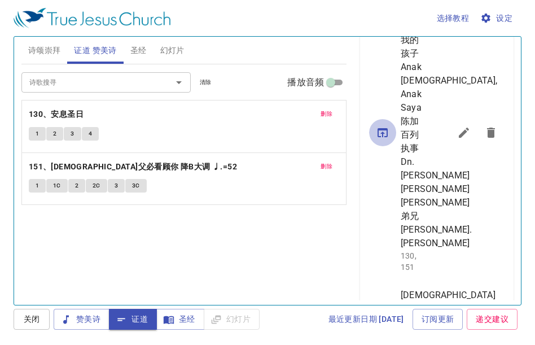
click at [384, 209] on ul "神的孩子，我的孩子 Anak Tuhan, Anak Saya 陈加百列执事 Dn. Gabriel Chan 杨义勇弟兄 Sdra. Yong Yih Ye…" at bounding box center [437, 212] width 154 height 465
click at [380, 139] on icon "sermon lineup list" at bounding box center [383, 133] width 14 height 14
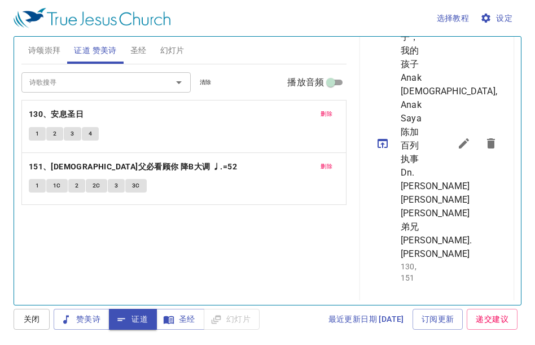
scroll to position [419, 0]
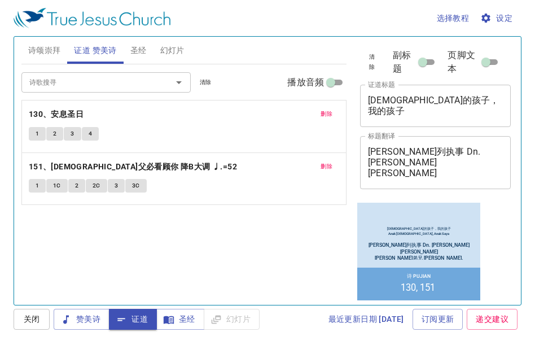
scroll to position [419, 0]
